Goal: Task Accomplishment & Management: Use online tool/utility

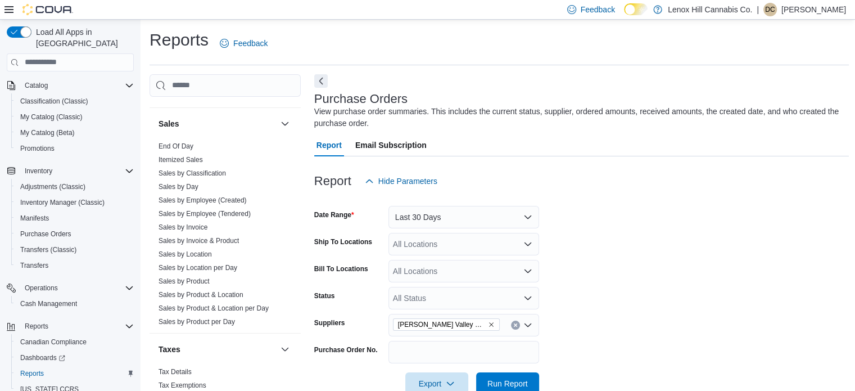
scroll to position [672, 0]
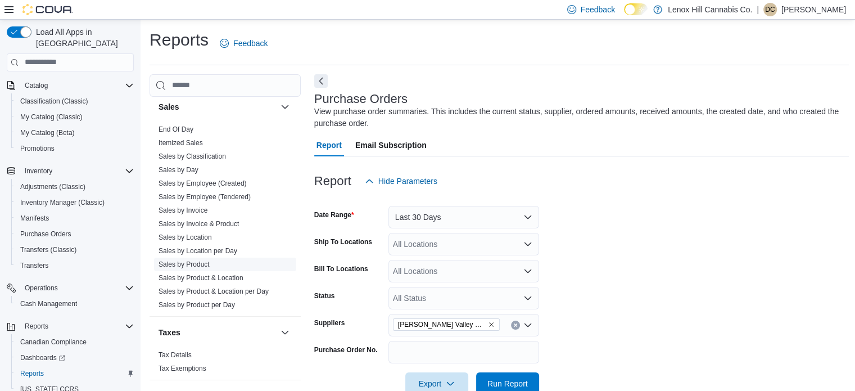
click at [179, 261] on link "Sales by Product" at bounding box center [183, 264] width 51 height 8
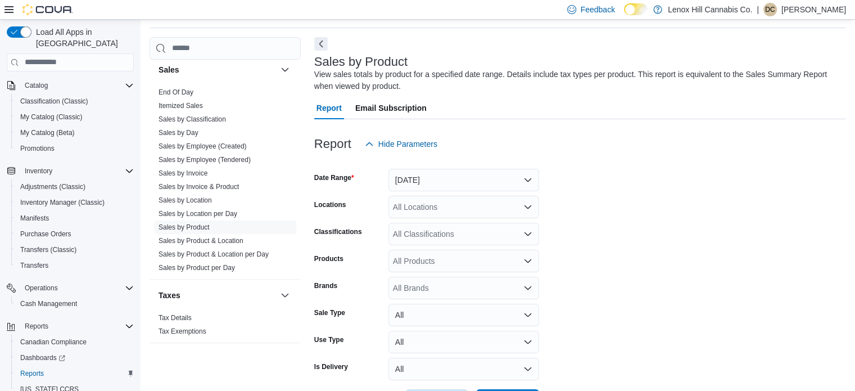
scroll to position [38, 0]
click at [410, 186] on button "[DATE]" at bounding box center [463, 179] width 151 height 22
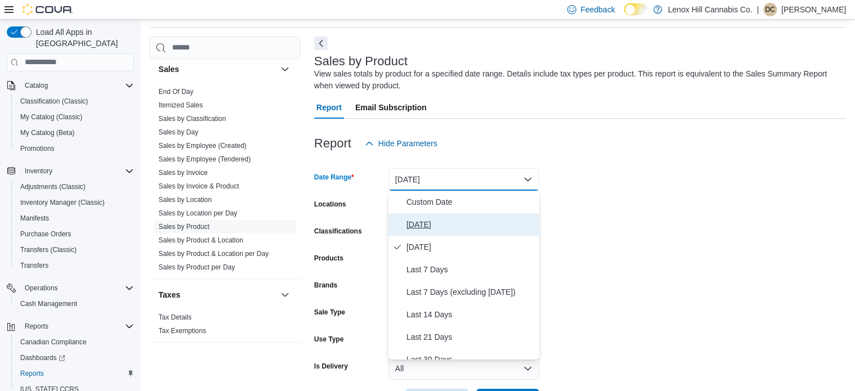
click at [409, 218] on span "[DATE]" at bounding box center [470, 223] width 128 height 13
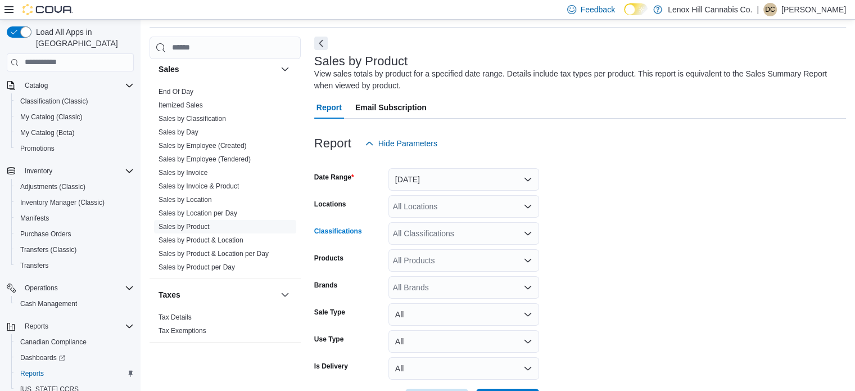
click at [407, 234] on div "All Classifications" at bounding box center [463, 233] width 151 height 22
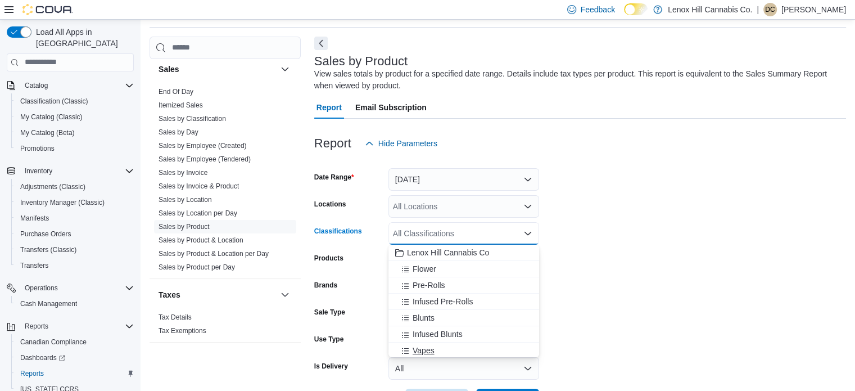
click at [413, 346] on span "Vapes" at bounding box center [424, 350] width 22 height 11
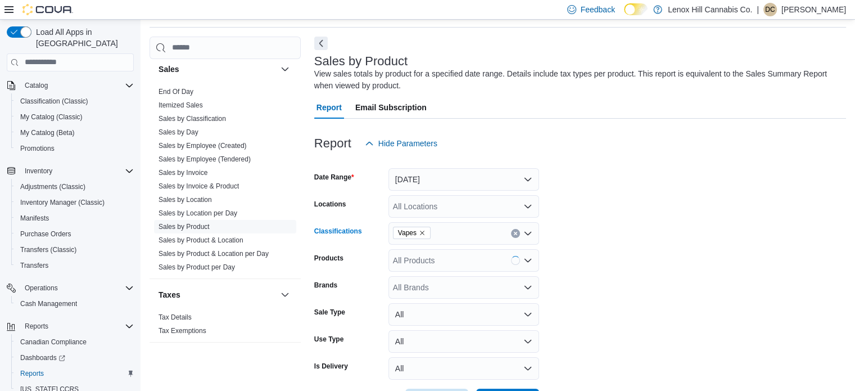
scroll to position [80, 0]
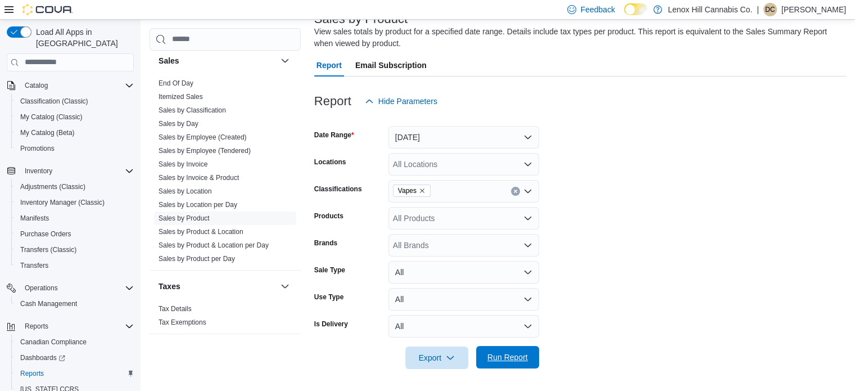
click at [515, 348] on span "Run Report" at bounding box center [507, 357] width 49 height 22
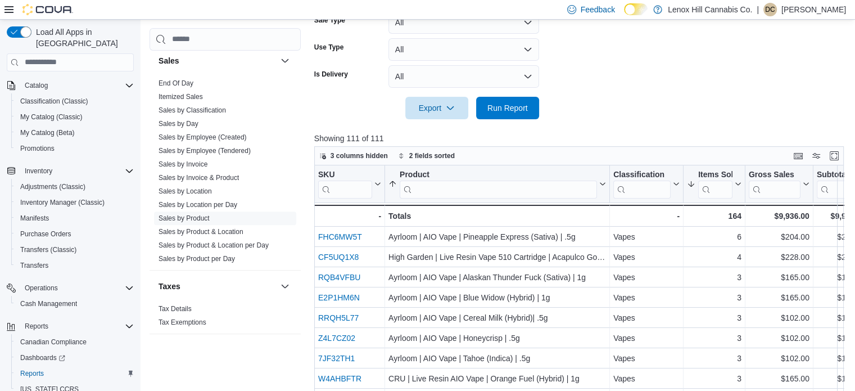
scroll to position [332, 0]
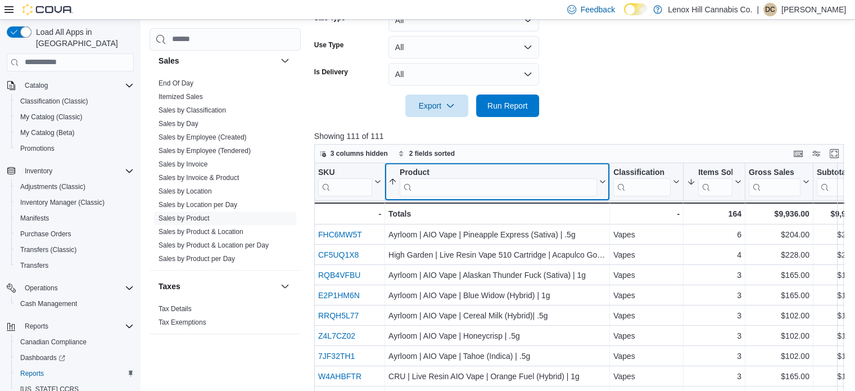
click at [463, 194] on input "search" at bounding box center [498, 187] width 197 height 18
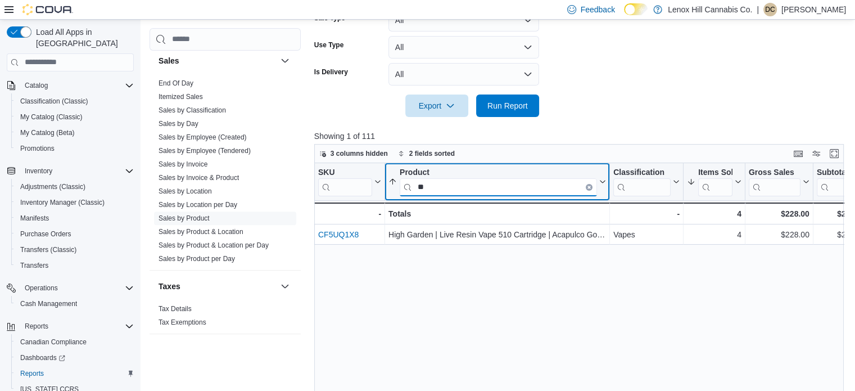
type input "*"
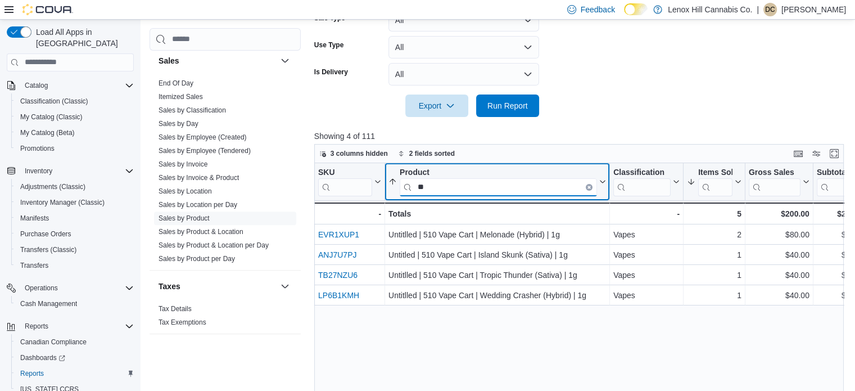
type input "*"
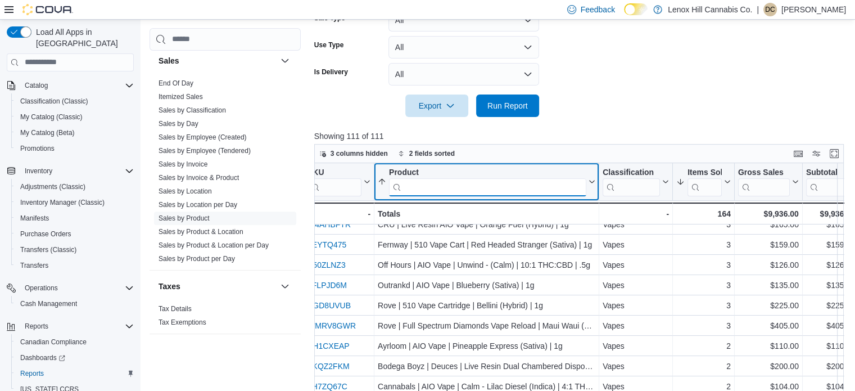
scroll to position [150, 11]
click at [454, 178] on input "search" at bounding box center [487, 187] width 197 height 18
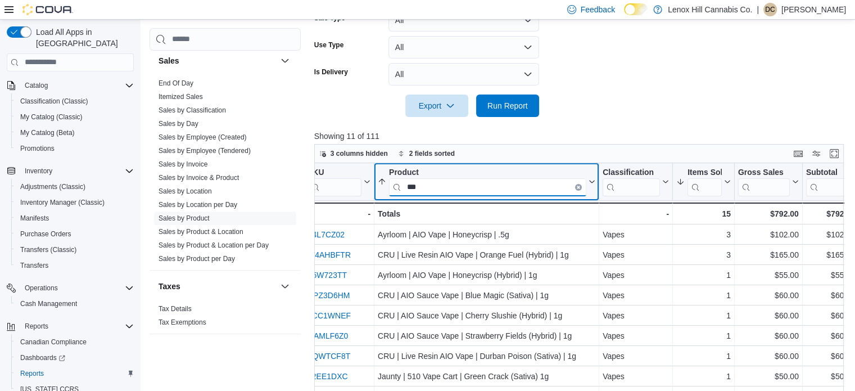
scroll to position [0, 11]
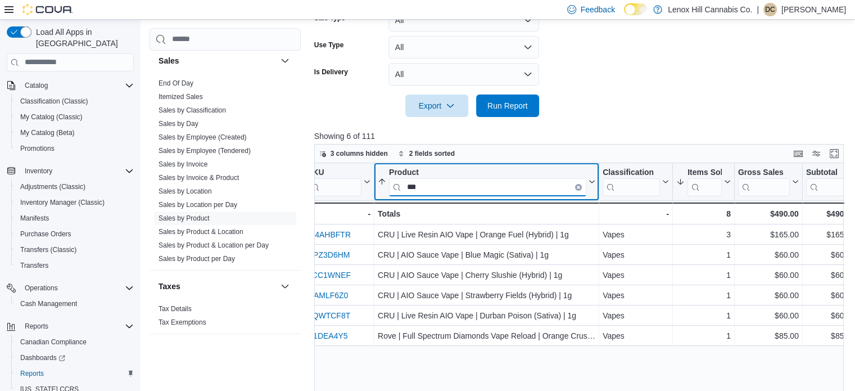
type input "***"
